Goal: Transaction & Acquisition: Purchase product/service

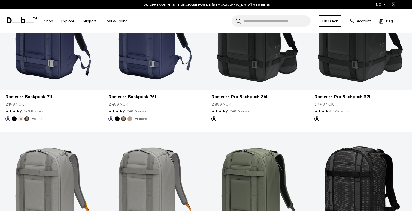
scroll to position [216, 0]
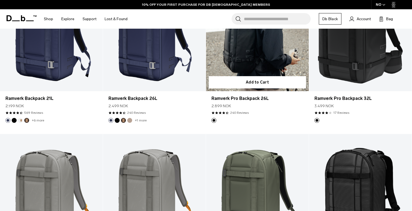
click at [249, 62] on link "Ramverk Pro Backpack 26L" at bounding box center [257, 34] width 103 height 114
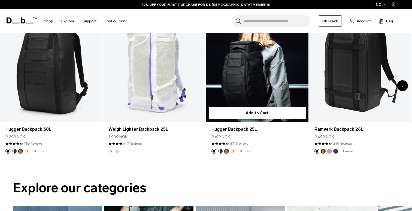
scroll to position [251, 0]
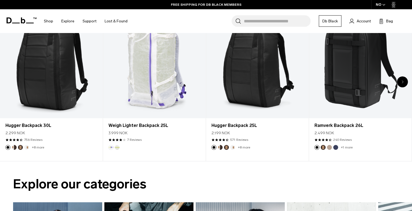
click at [401, 79] on div "Next slide" at bounding box center [402, 81] width 11 height 11
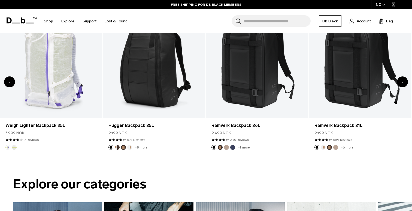
click at [401, 84] on div "Next slide" at bounding box center [402, 81] width 11 height 11
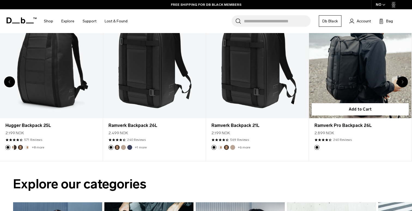
click at [366, 89] on link "Ramverk Pro Backpack 26L" at bounding box center [360, 61] width 102 height 114
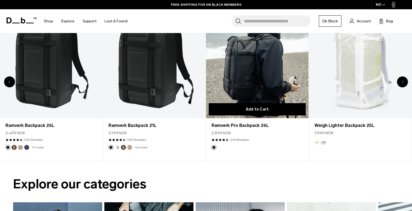
click at [254, 111] on button "Add to Cart" at bounding box center [257, 109] width 97 height 12
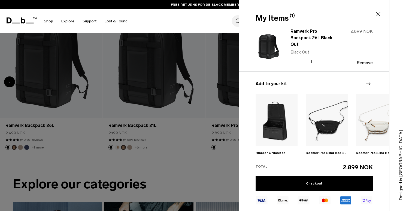
click at [379, 11] on icon at bounding box center [378, 14] width 7 height 7
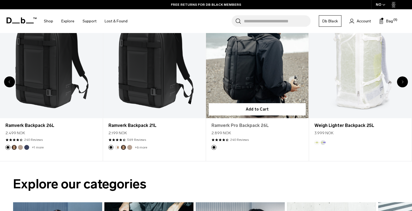
click at [255, 124] on link "Ramverk Pro Backpack 26L" at bounding box center [257, 125] width 92 height 7
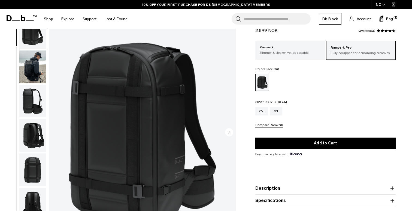
click at [28, 68] on img "button" at bounding box center [32, 66] width 26 height 33
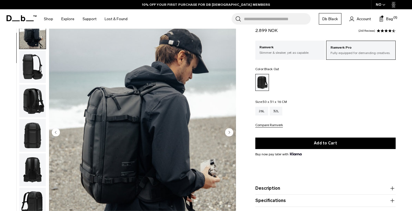
click at [29, 91] on img "button" at bounding box center [32, 100] width 26 height 33
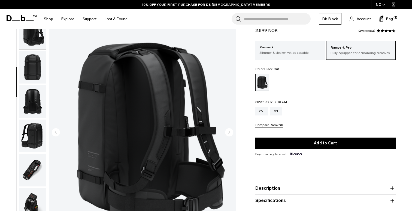
scroll to position [103, 0]
click at [32, 110] on img "button" at bounding box center [32, 101] width 26 height 33
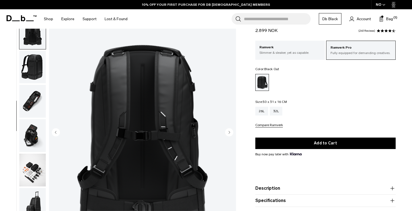
scroll to position [171, 0]
click at [33, 118] on ul at bounding box center [32, 133] width 27 height 234
click at [34, 132] on img "button" at bounding box center [32, 135] width 26 height 33
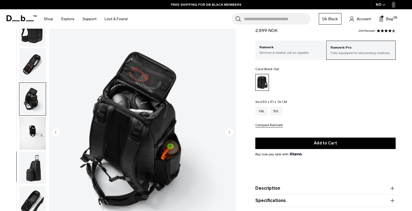
scroll to position [211, 0]
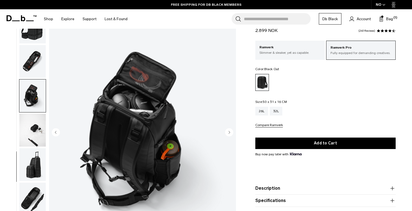
click at [33, 148] on img "button" at bounding box center [32, 164] width 26 height 33
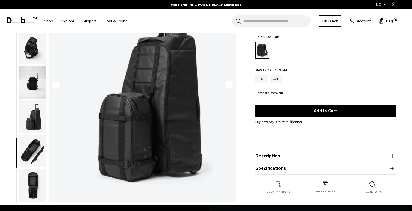
scroll to position [76, 0]
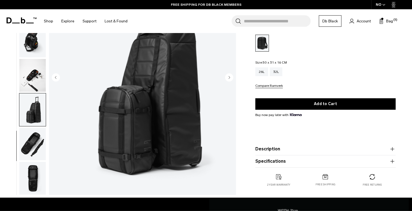
click at [35, 143] on img "button" at bounding box center [32, 144] width 26 height 33
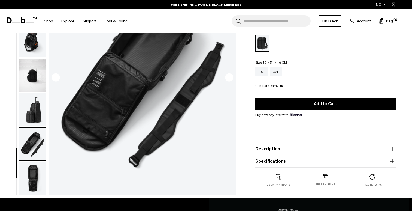
click at [37, 175] on img "button" at bounding box center [32, 178] width 26 height 33
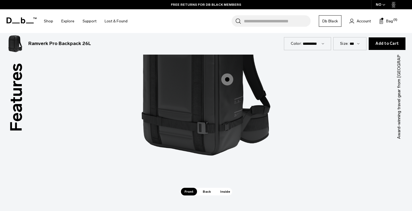
scroll to position [514, 0]
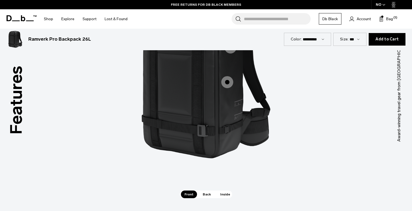
click at [227, 85] on span "1 / 3" at bounding box center [227, 82] width 12 height 12
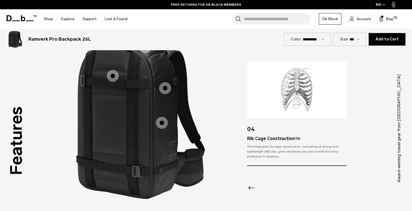
scroll to position [464, 0]
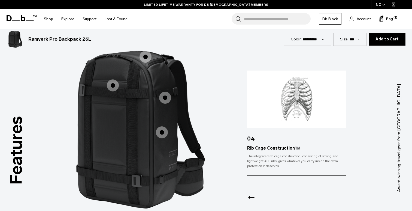
click at [164, 102] on span "1 / 3" at bounding box center [165, 98] width 12 height 12
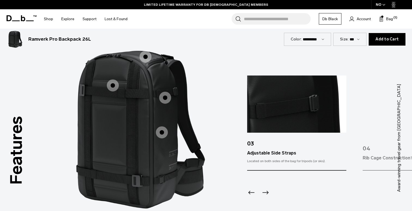
click at [110, 89] on span "1 / 3" at bounding box center [113, 85] width 12 height 12
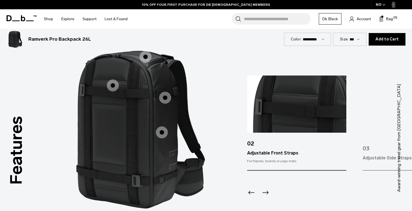
click at [148, 57] on span "1 / 3" at bounding box center [146, 57] width 12 height 12
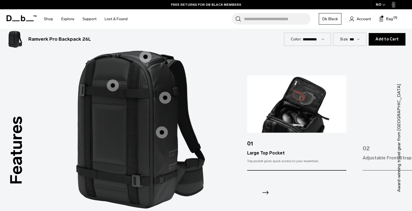
click at [269, 195] on icon "Next slide" at bounding box center [265, 192] width 9 height 9
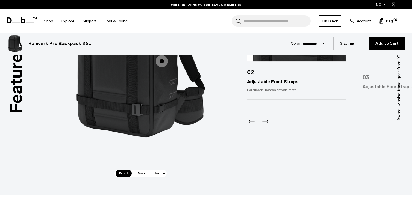
scroll to position [539, 0]
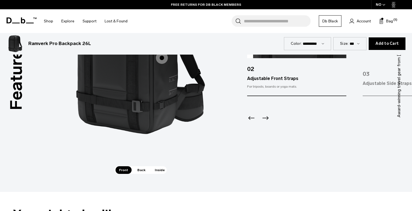
click at [141, 167] on span "Back" at bounding box center [141, 170] width 15 height 8
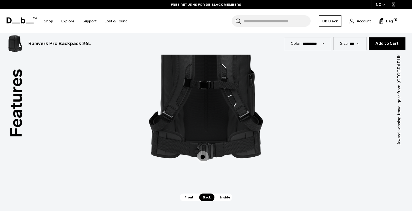
scroll to position [472, 0]
